Goal: Task Accomplishment & Management: Manage account settings

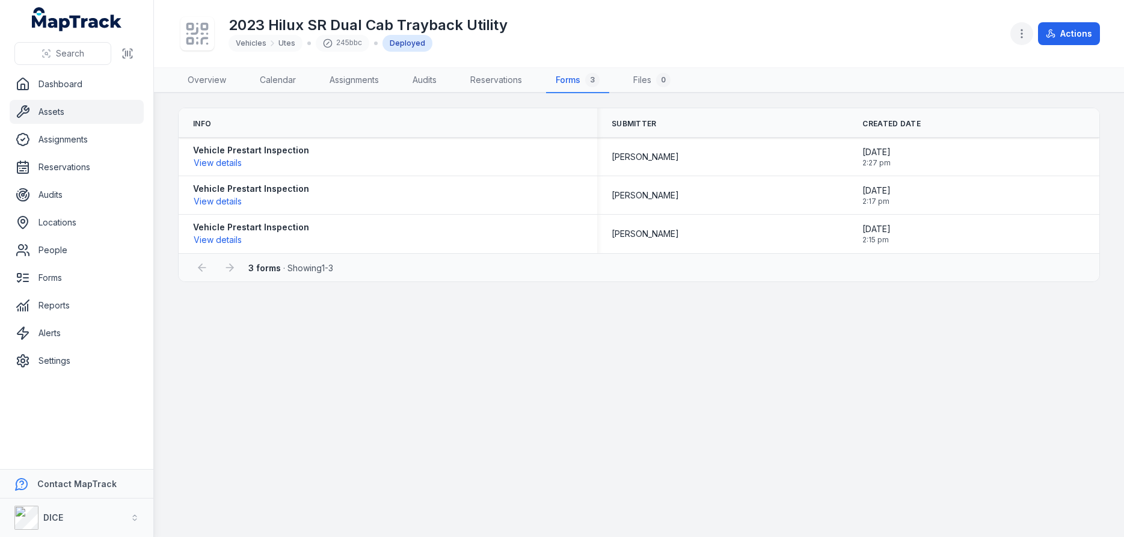
click at [1022, 34] on circle "button" at bounding box center [1021, 33] width 1 height 1
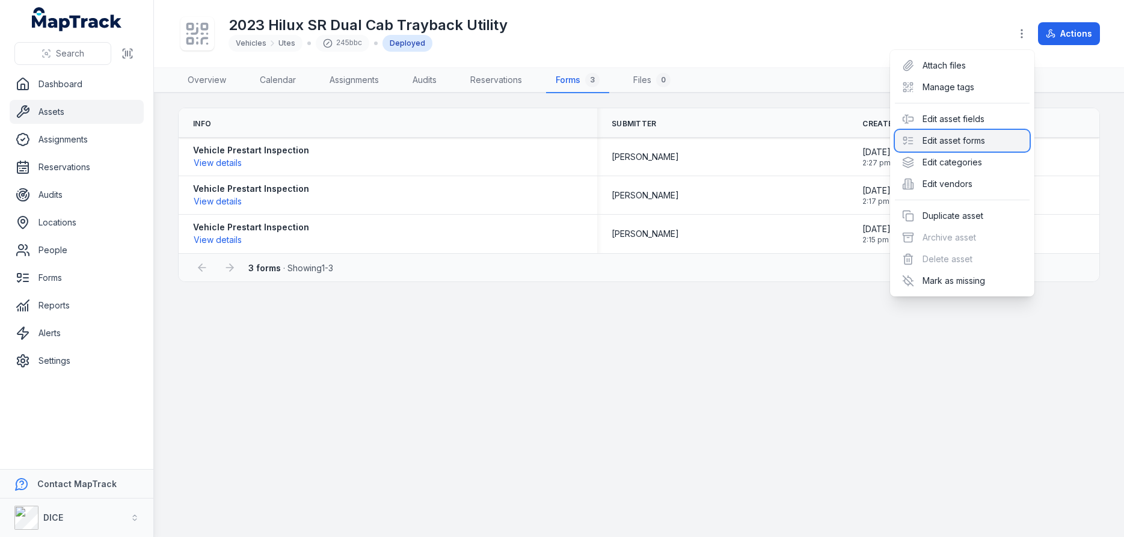
click at [979, 139] on div "Edit asset forms" at bounding box center [962, 141] width 135 height 22
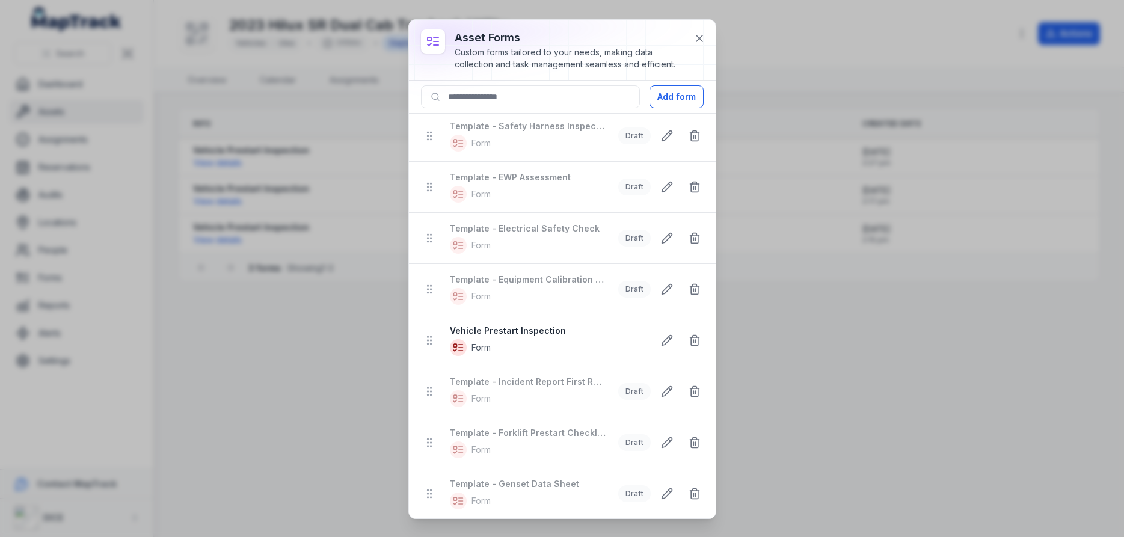
scroll to position [433, 0]
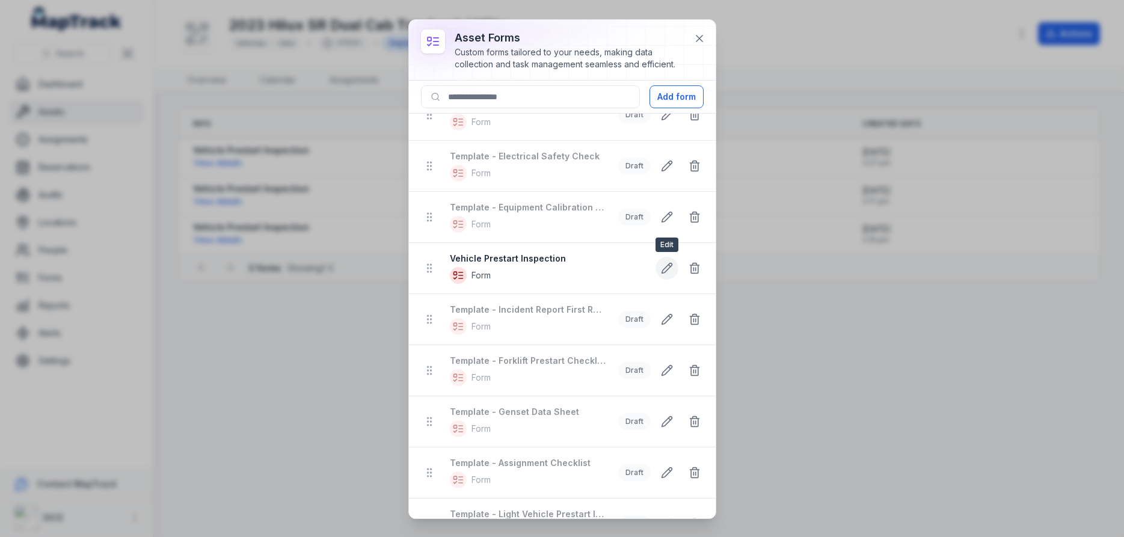
click at [666, 267] on icon at bounding box center [666, 268] width 10 height 10
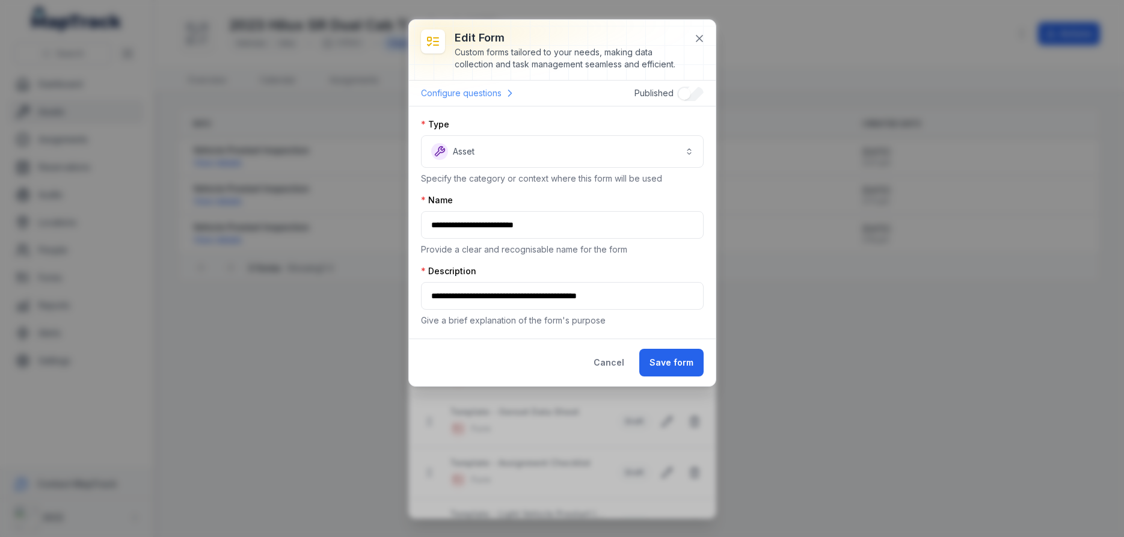
click at [487, 91] on link "Configure questions" at bounding box center [468, 93] width 95 height 16
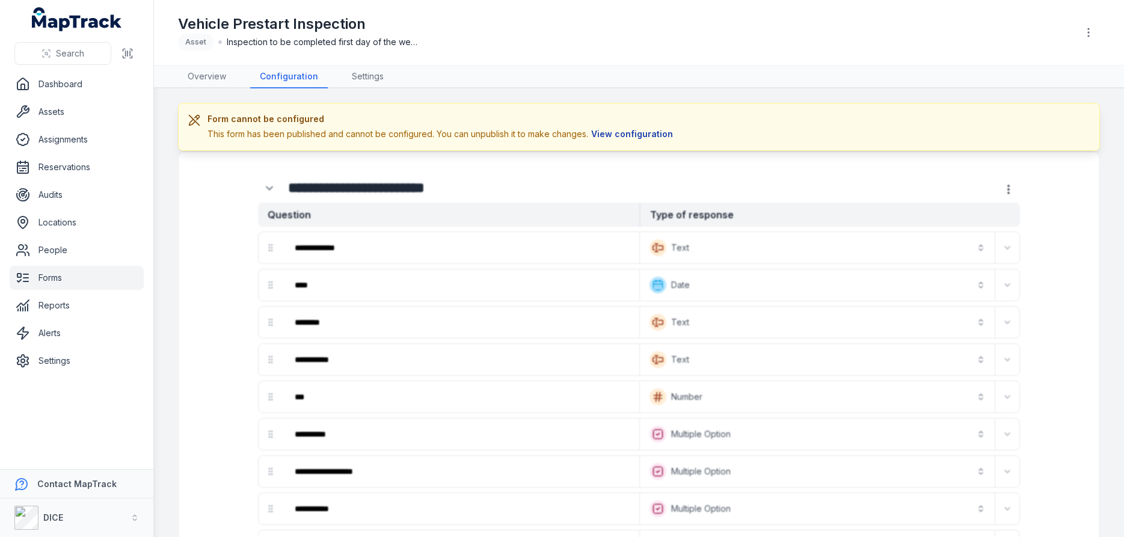
click at [640, 132] on button "View configuration" at bounding box center [632, 133] width 88 height 13
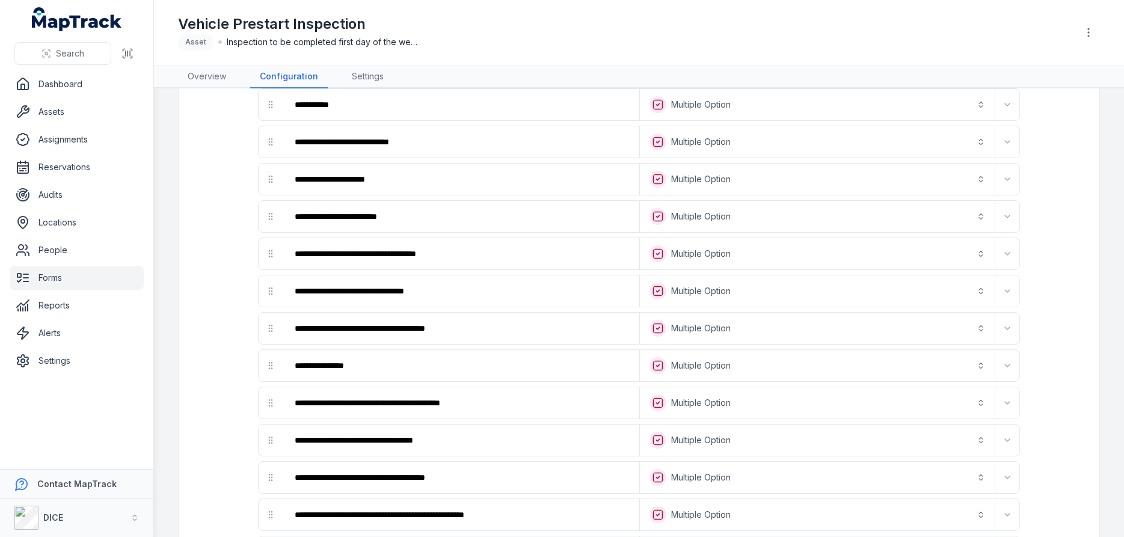
scroll to position [974, 0]
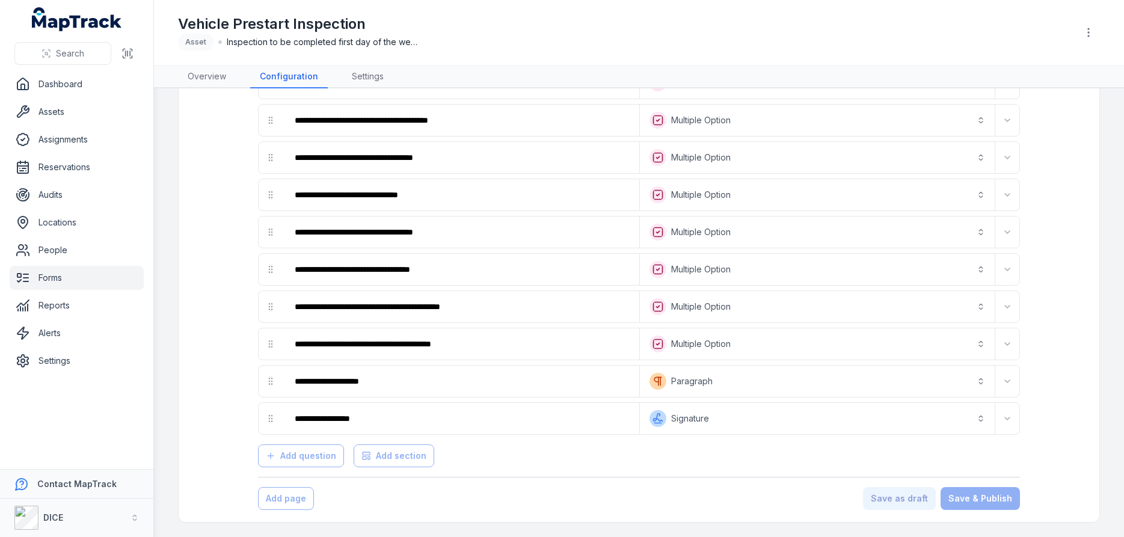
click at [443, 501] on div "Add page Save as draft Save & Publish" at bounding box center [639, 498] width 762 height 23
click at [544, 467] on div "Add question Add section" at bounding box center [639, 454] width 762 height 28
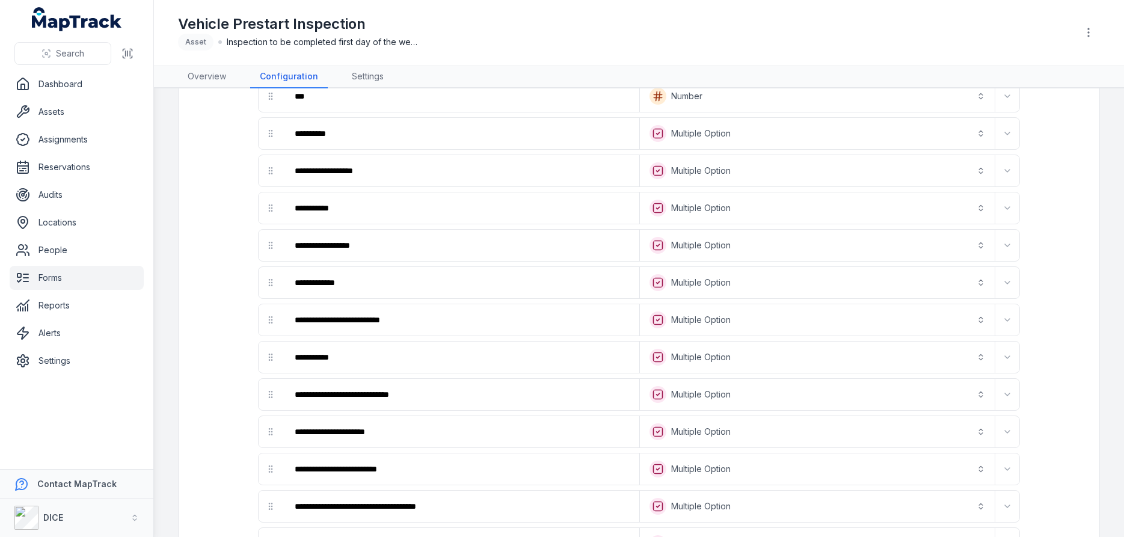
scroll to position [0, 0]
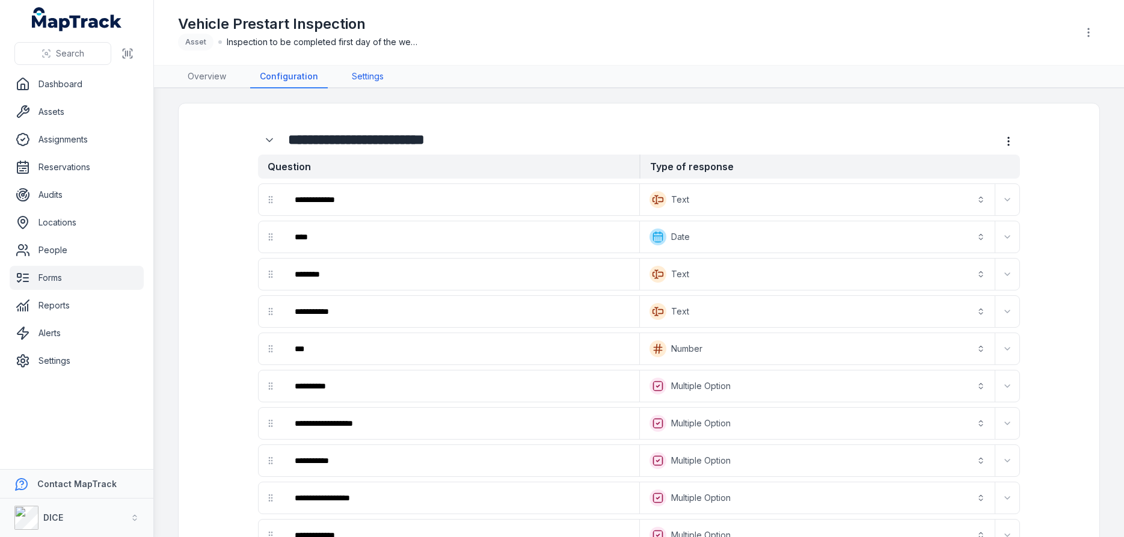
click at [368, 77] on link "Settings" at bounding box center [367, 77] width 51 height 23
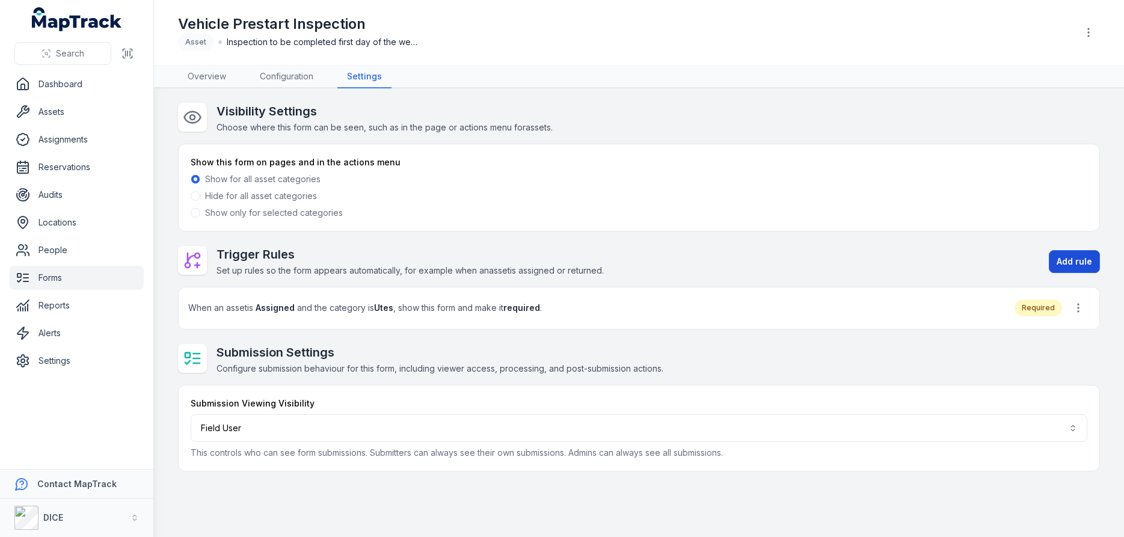
click at [1075, 260] on button "Add rule" at bounding box center [1074, 261] width 51 height 23
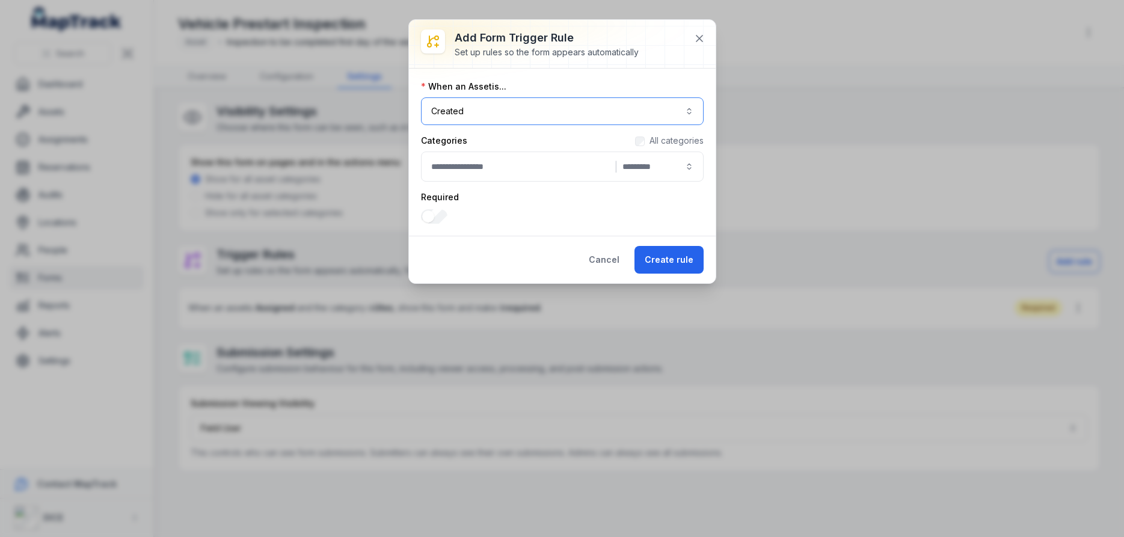
click at [491, 114] on button "Created ******" at bounding box center [562, 111] width 283 height 28
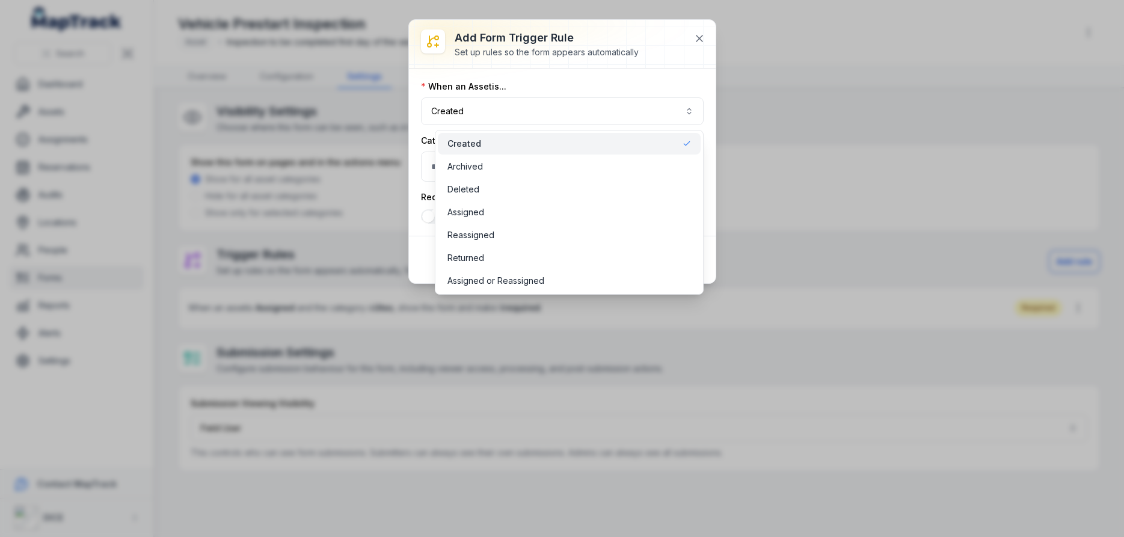
click at [468, 143] on span "Created" at bounding box center [464, 144] width 34 height 12
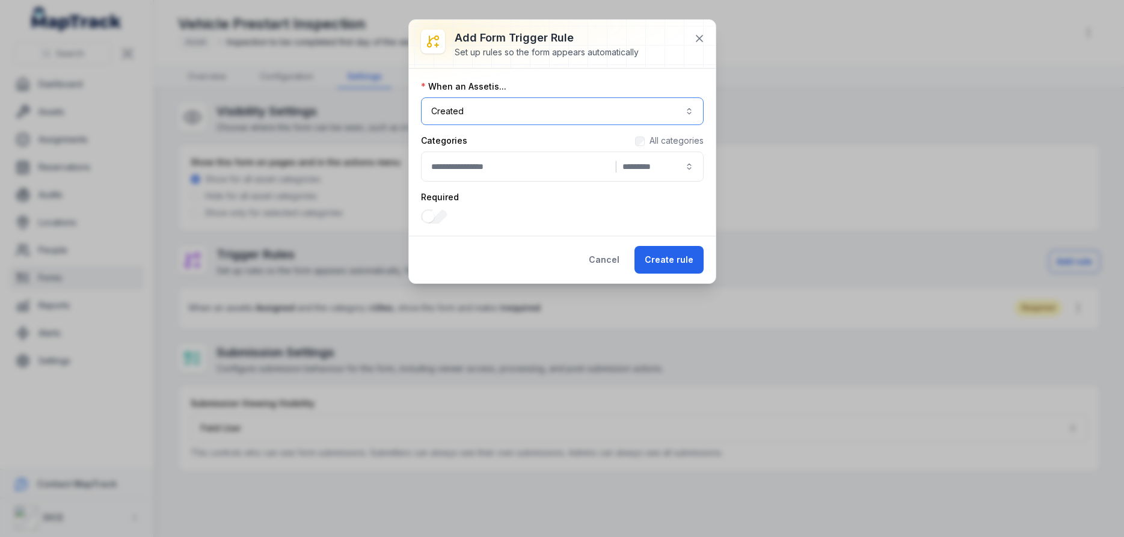
click at [471, 170] on button "|" at bounding box center [562, 167] width 283 height 30
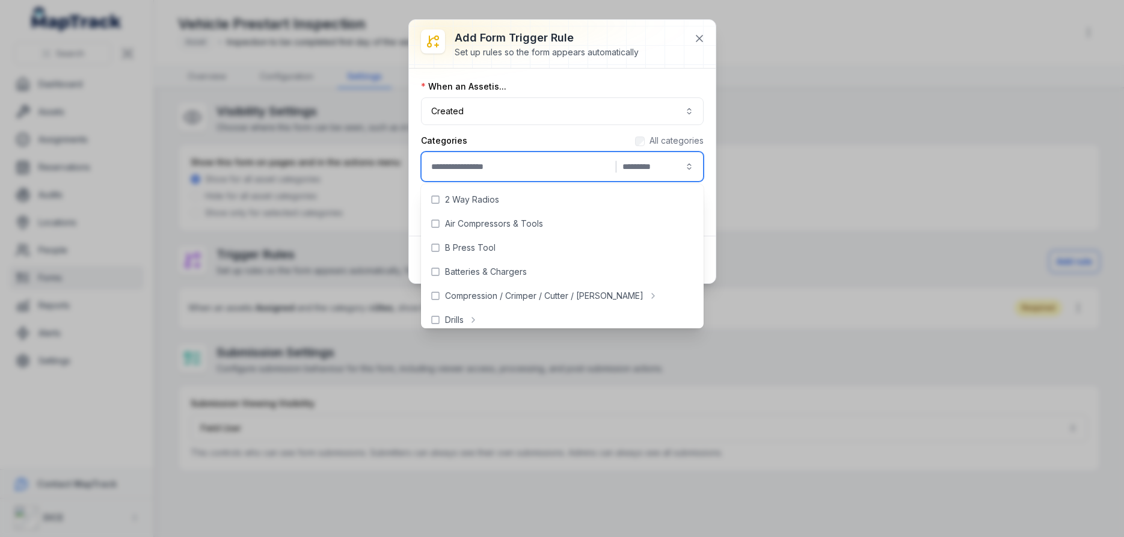
click at [473, 170] on button "|" at bounding box center [562, 167] width 283 height 30
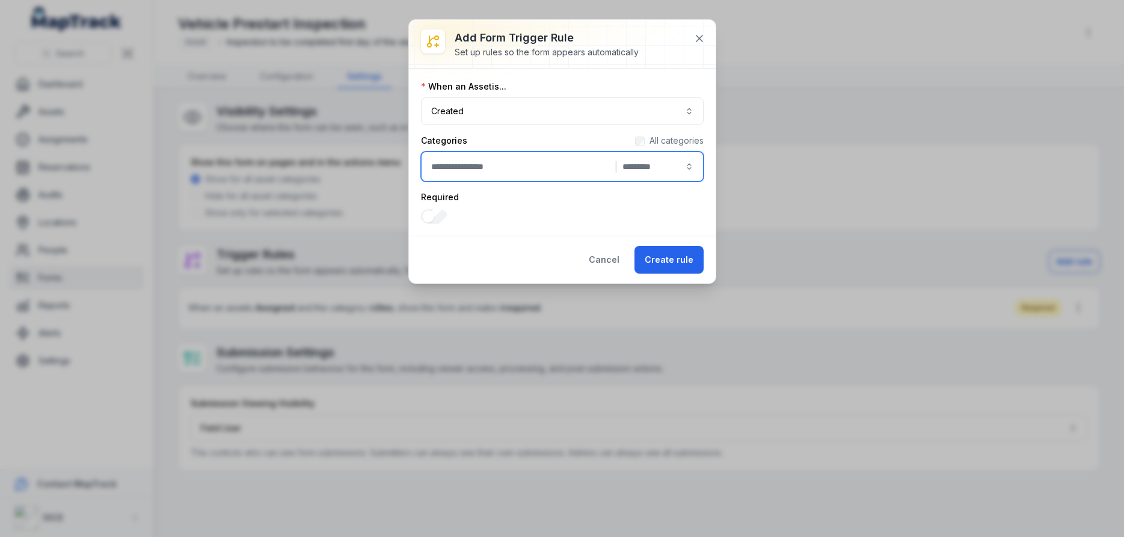
click at [558, 136] on div "Categories All categories" at bounding box center [562, 141] width 283 height 12
click at [451, 198] on label "Required" at bounding box center [440, 197] width 38 height 12
click at [487, 199] on div "Required" at bounding box center [562, 197] width 283 height 12
click at [610, 260] on button "Cancel" at bounding box center [603, 260] width 51 height 28
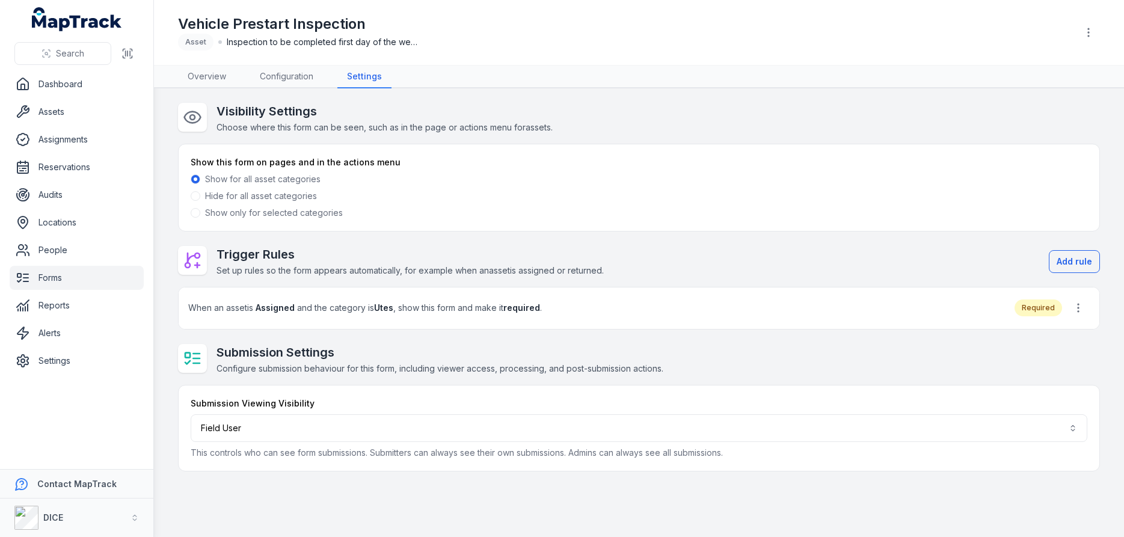
click at [195, 211] on span at bounding box center [196, 213] width 10 height 10
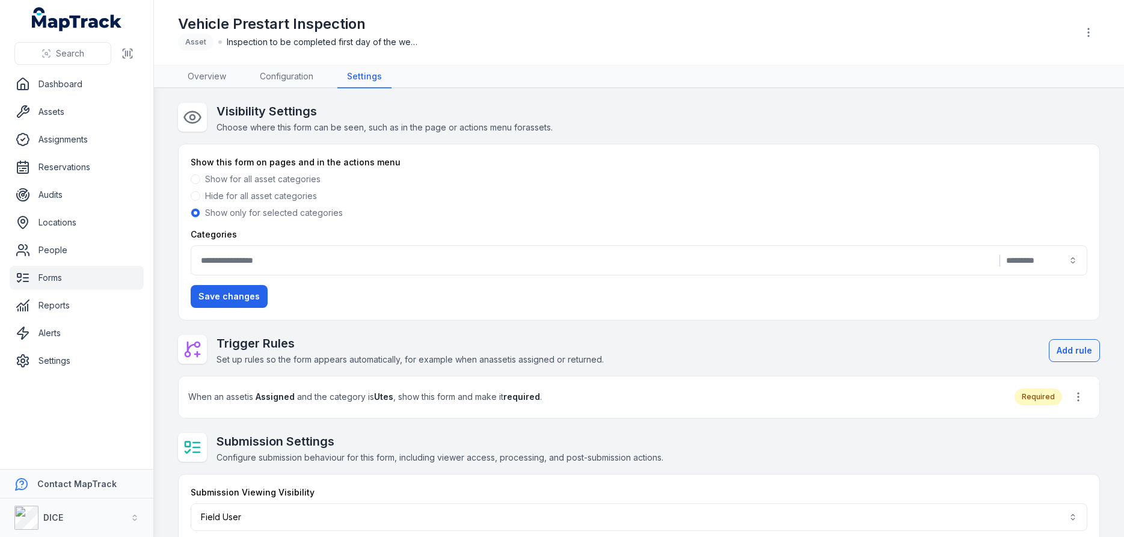
click at [316, 263] on button "|" at bounding box center [639, 260] width 896 height 30
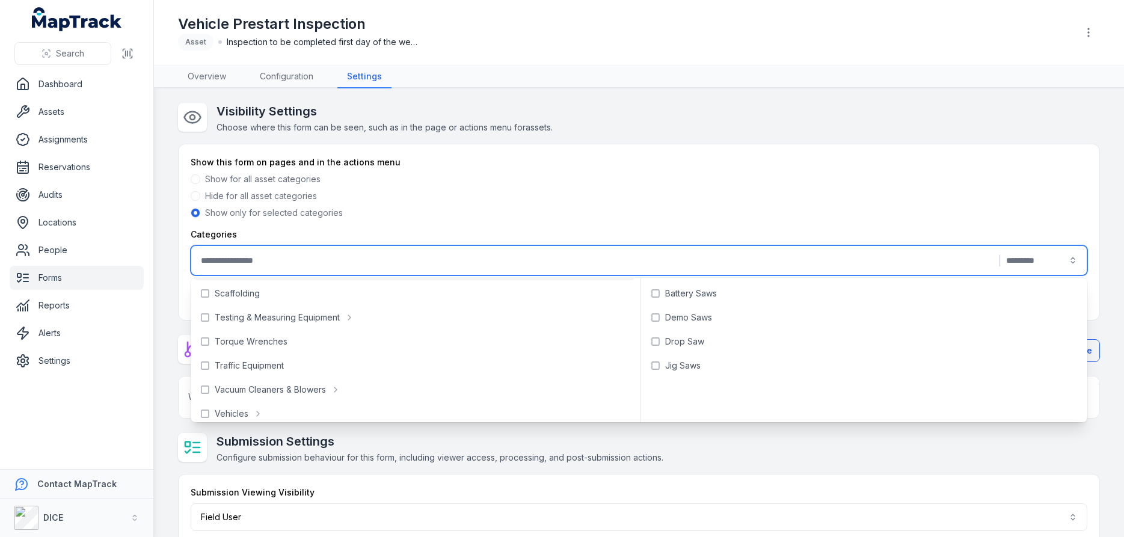
scroll to position [633, 0]
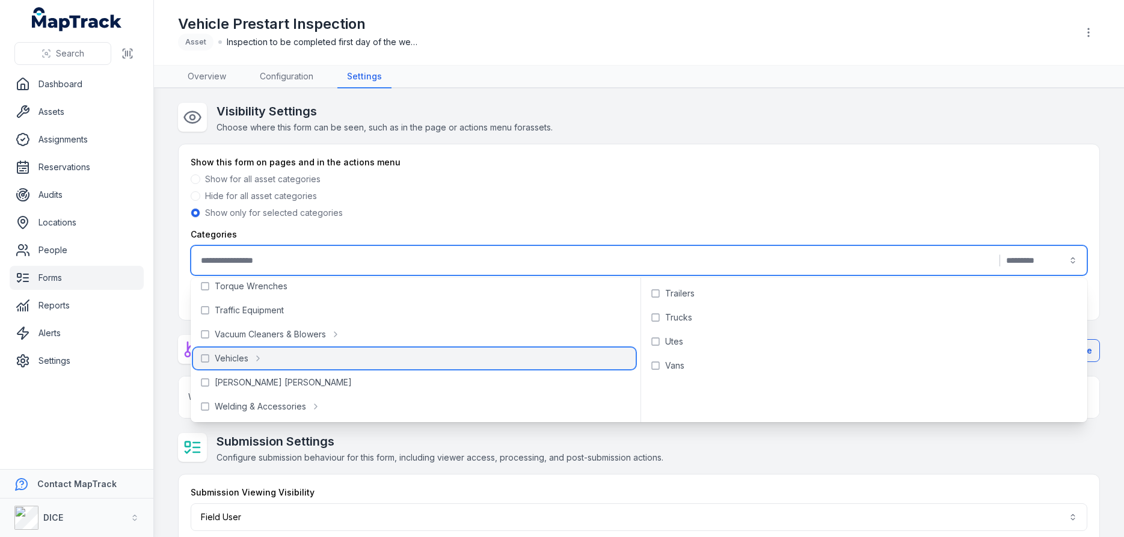
click at [205, 358] on icon at bounding box center [205, 359] width 10 height 10
type input "**********"
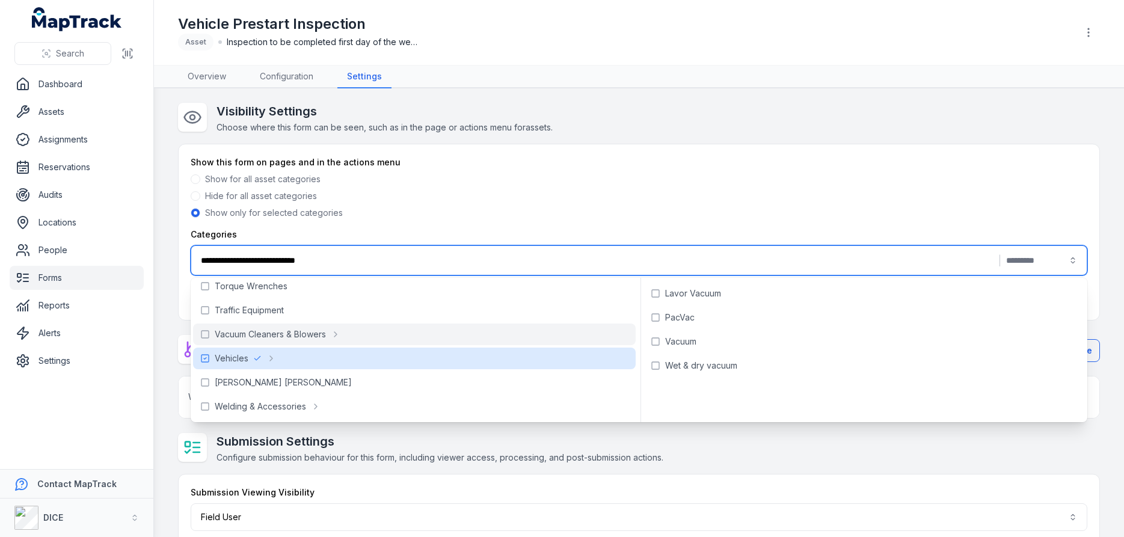
click at [628, 214] on div "Show only for selected categories" at bounding box center [639, 213] width 896 height 12
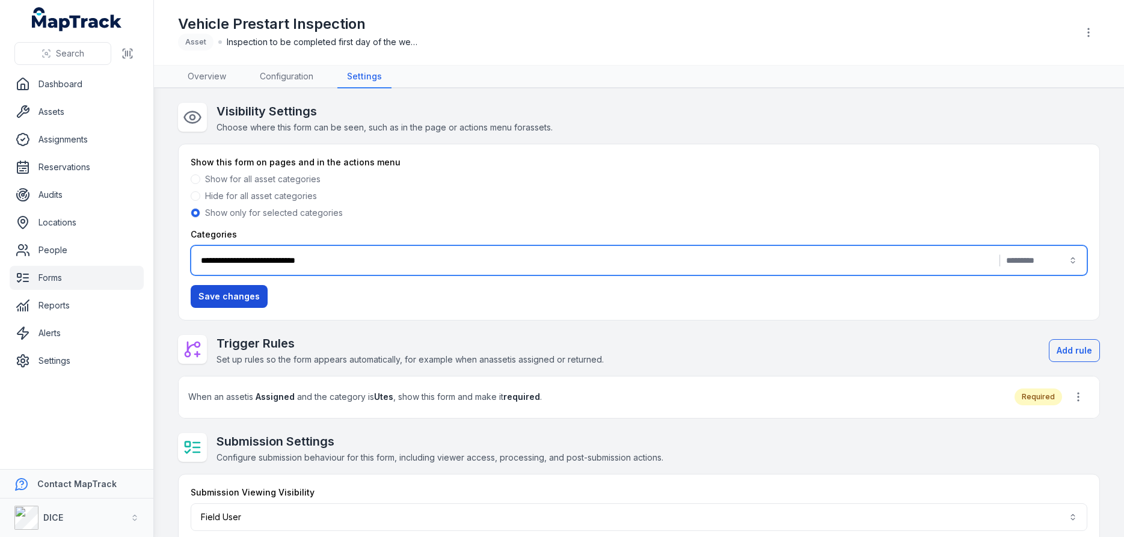
click at [238, 293] on button "Save changes" at bounding box center [229, 296] width 77 height 23
